Goal: Find contact information: Obtain details needed to contact an individual or organization

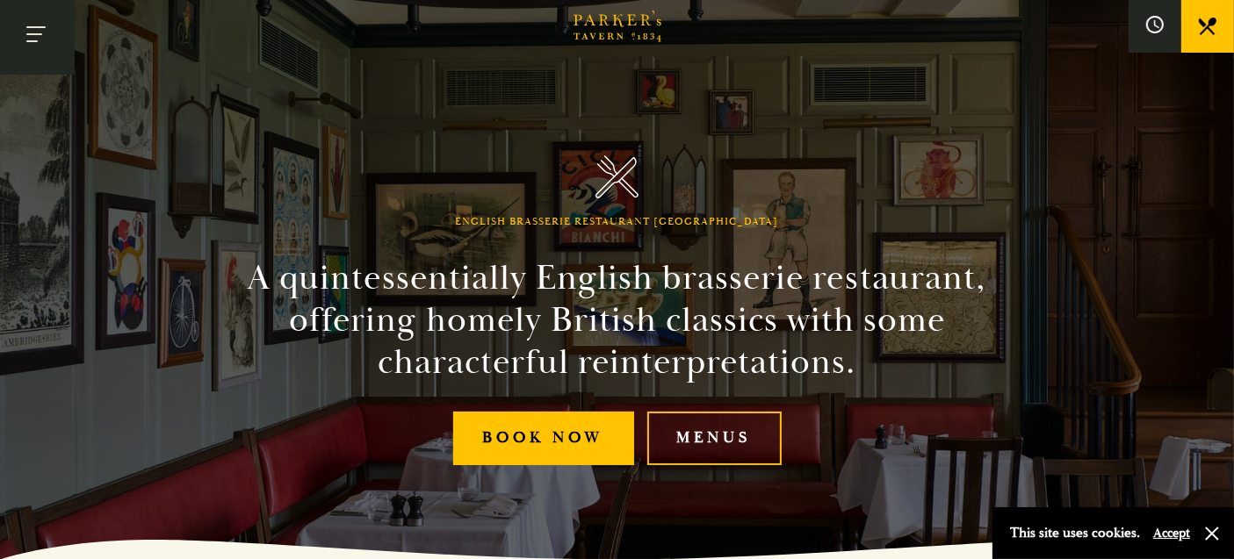
click at [50, 32] on button "Toggle navigation" at bounding box center [37, 37] width 75 height 75
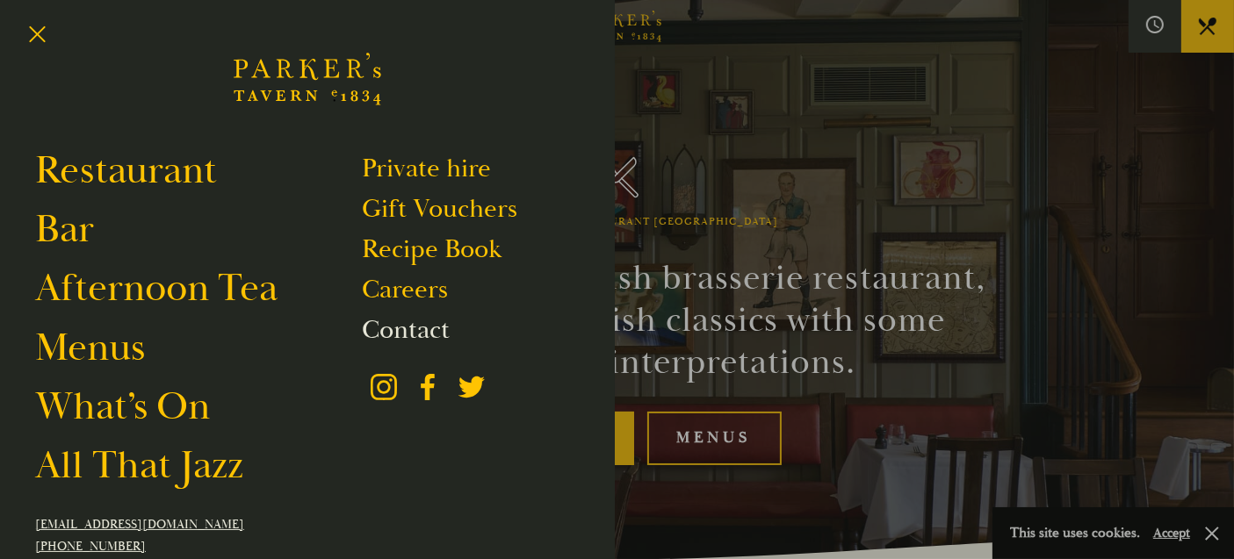
click at [432, 334] on link "Contact" at bounding box center [406, 330] width 88 height 33
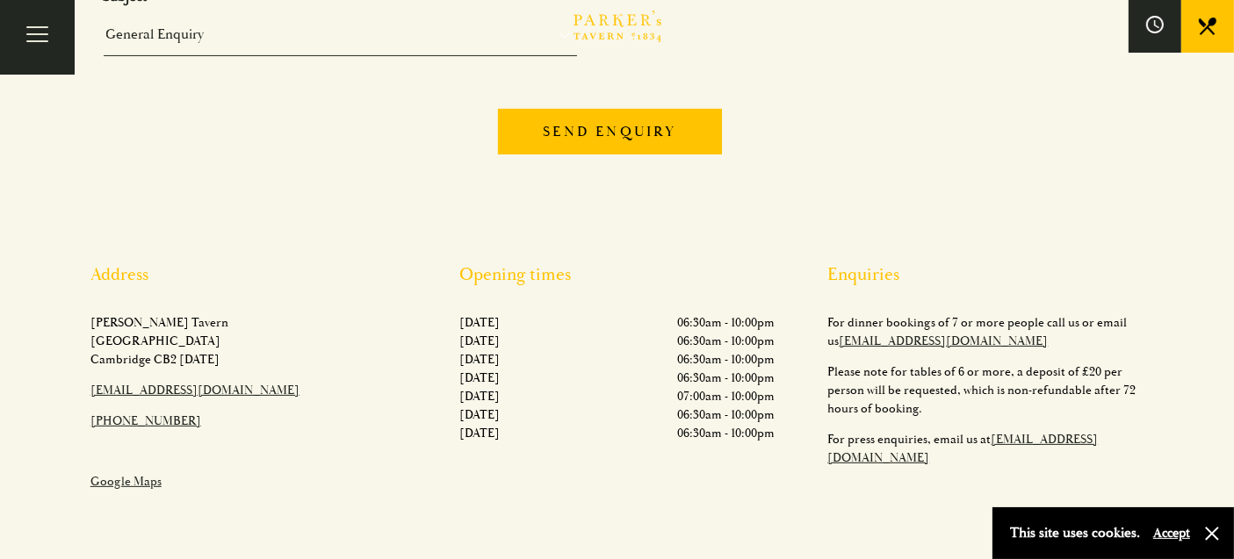
scroll to position [487, 0]
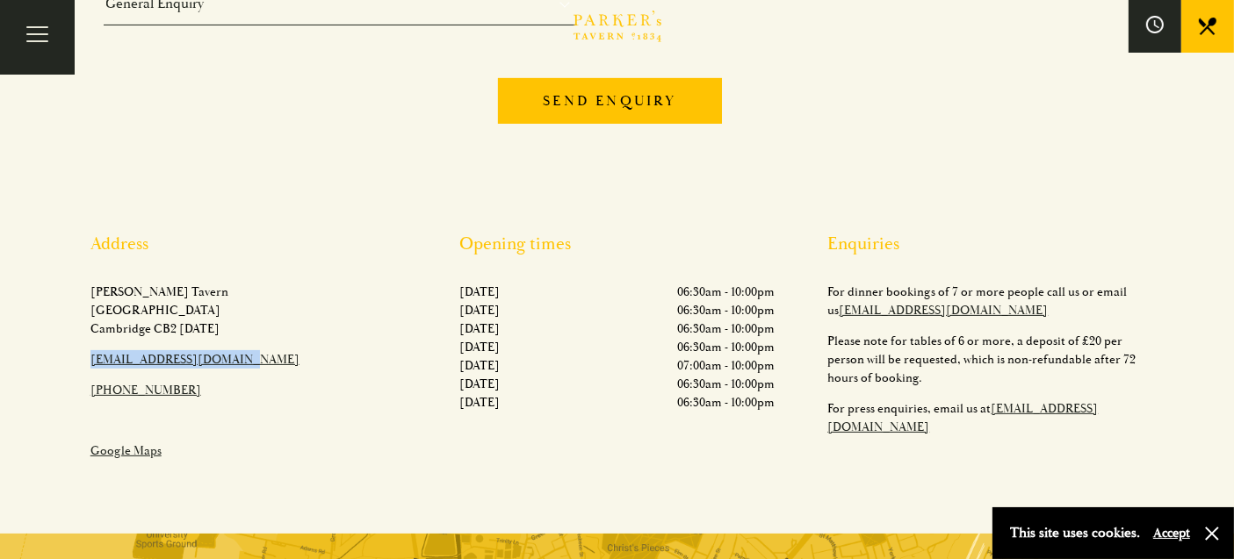
drag, startPoint x: 252, startPoint y: 364, endPoint x: 88, endPoint y: 365, distance: 164.2
click at [88, 365] on div "Address [PERSON_NAME][GEOGRAPHIC_DATA][STREET_ADDRESS][DATE]​ [EMAIL_ADDRESS][D…" at bounding box center [248, 353] width 369 height 239
copy link "[EMAIL_ADDRESS][DOMAIN_NAME]"
